Goal: Navigation & Orientation: Find specific page/section

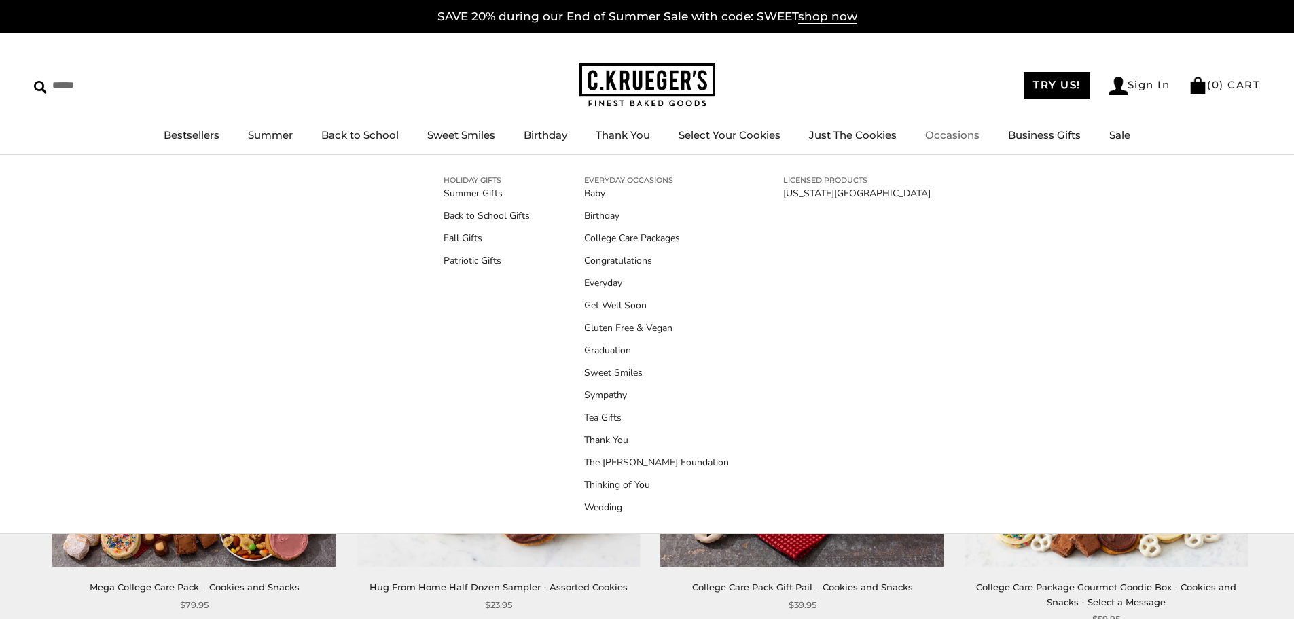
click at [967, 135] on link "Occasions" at bounding box center [952, 134] width 54 height 13
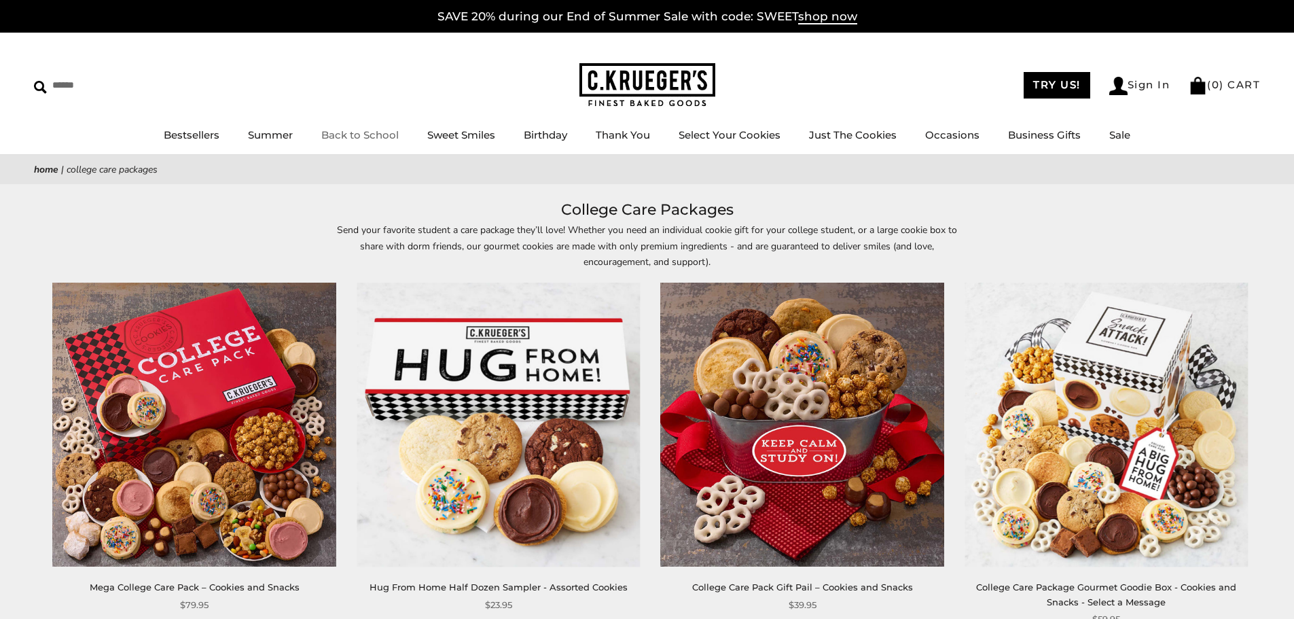
click at [370, 137] on link "Back to School" at bounding box center [359, 134] width 77 height 13
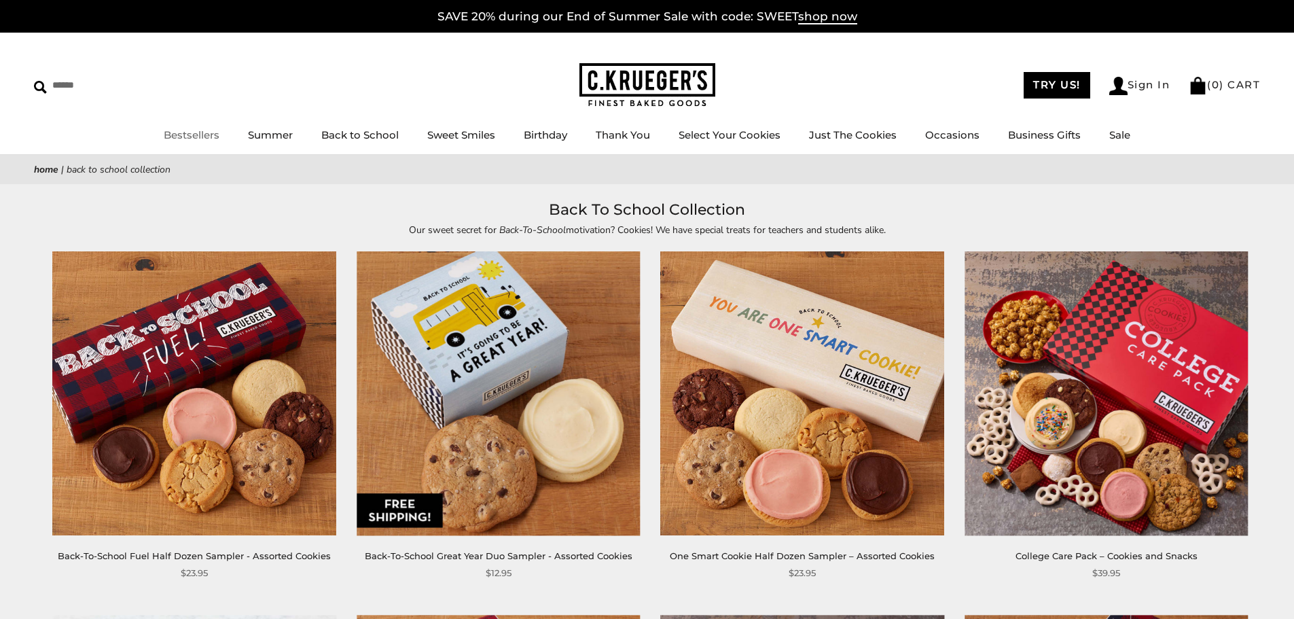
click at [190, 130] on link "Bestsellers" at bounding box center [192, 134] width 56 height 13
